Goal: Task Accomplishment & Management: Complete application form

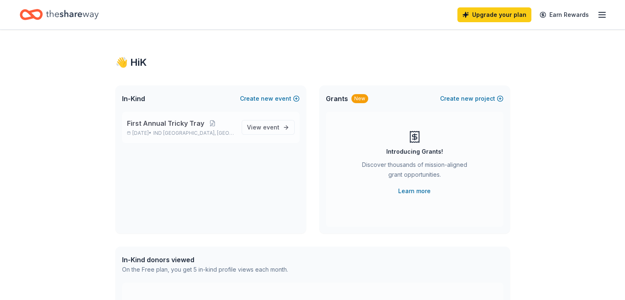
click at [164, 125] on span "First Annual Tricky Tray" at bounding box center [165, 123] width 77 height 10
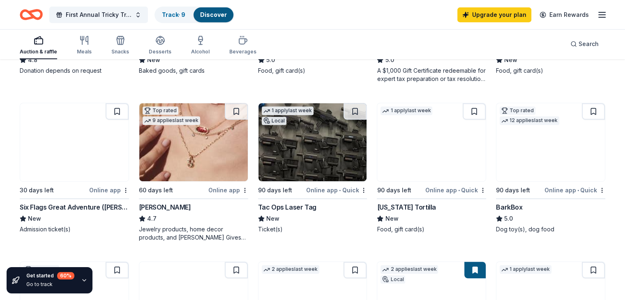
scroll to position [390, 0]
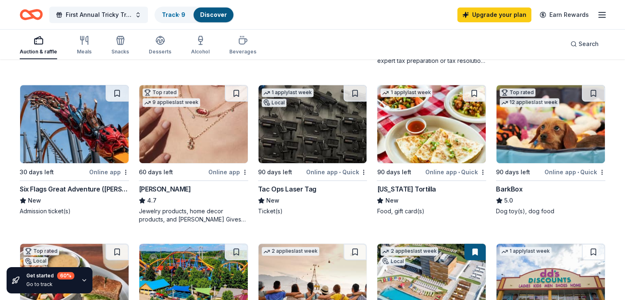
click at [80, 184] on div "Six Flags Great Adventure ([PERSON_NAME][GEOGRAPHIC_DATA])" at bounding box center [74, 189] width 109 height 10
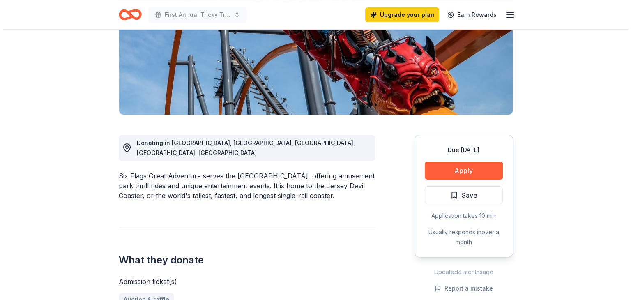
scroll to position [163, 0]
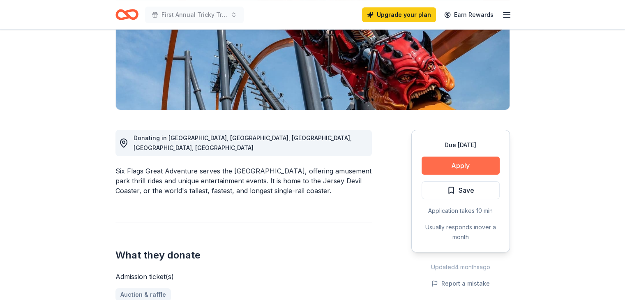
click at [470, 157] on button "Apply" at bounding box center [461, 166] width 78 height 18
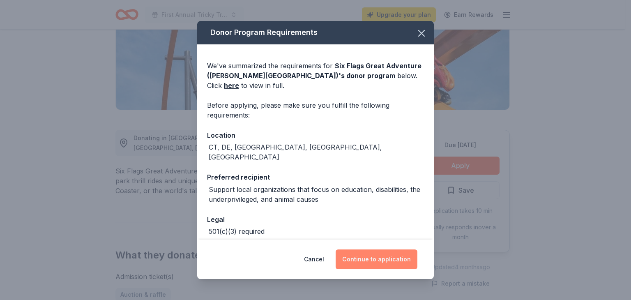
click at [369, 258] on button "Continue to application" at bounding box center [377, 259] width 82 height 20
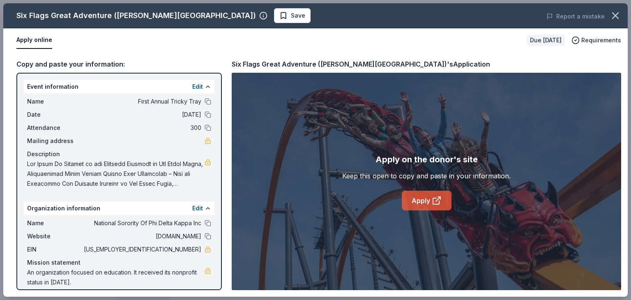
click at [411, 203] on link "Apply" at bounding box center [427, 201] width 50 height 20
